Goal: Information Seeking & Learning: Learn about a topic

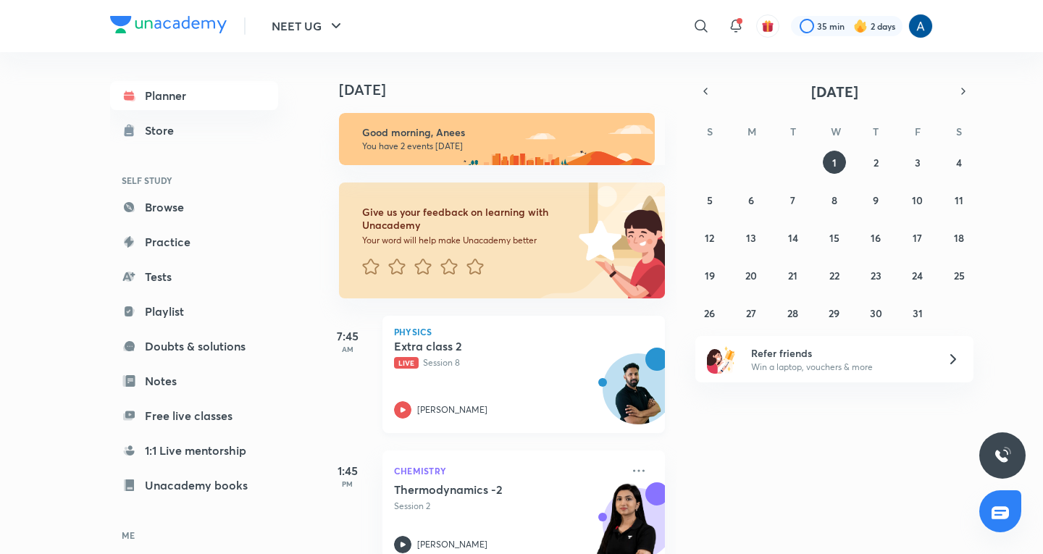
click at [459, 369] on p "Live Session 8" at bounding box center [507, 362] width 227 height 13
